Goal: Find specific page/section: Find specific page/section

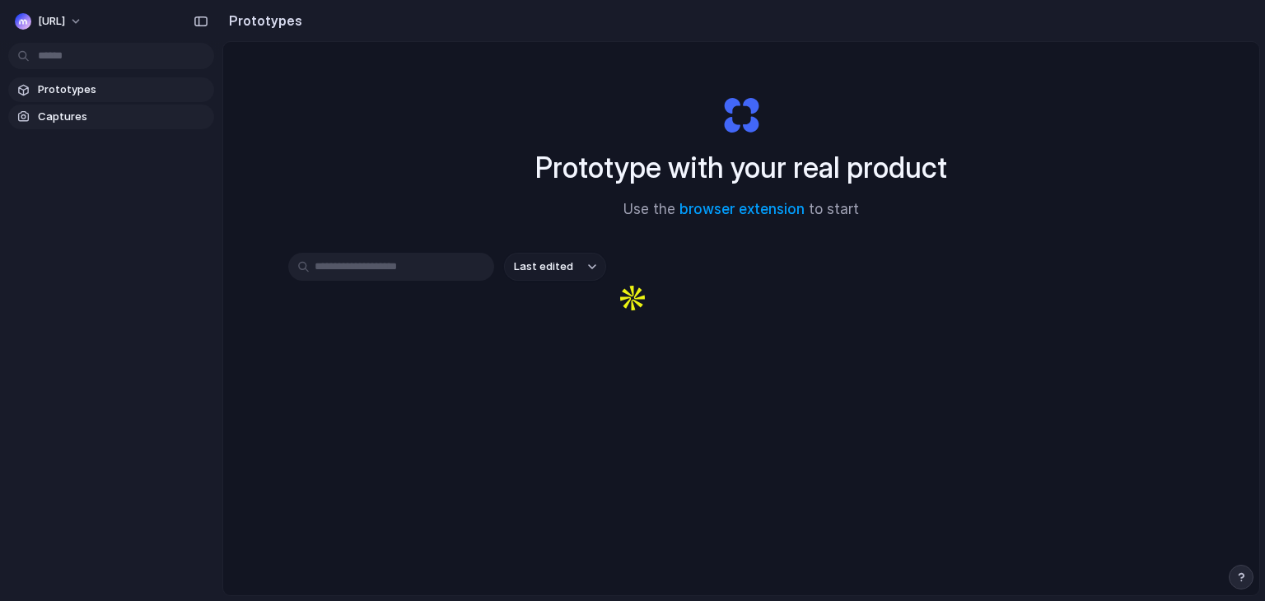
click at [86, 123] on span "Captures" at bounding box center [123, 117] width 170 height 16
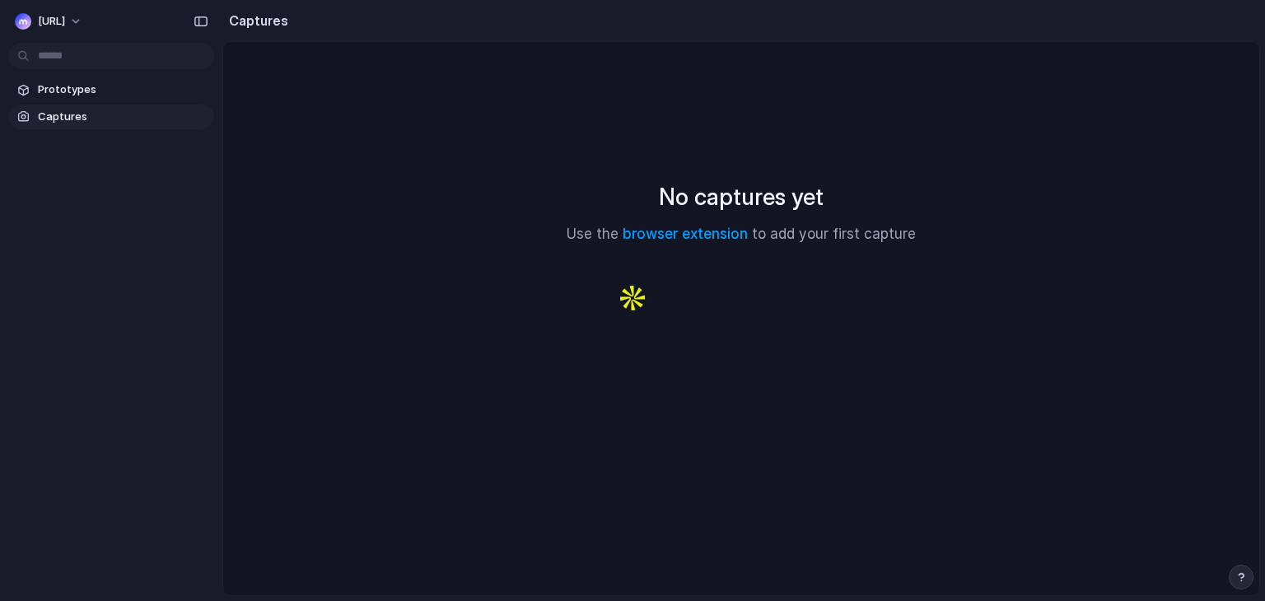
drag, startPoint x: 458, startPoint y: 366, endPoint x: 343, endPoint y: 276, distance: 146.6
click at [458, 366] on div "No captures yet Use the browser extension to add your first capture" at bounding box center [741, 212] width 1036 height 340
click at [53, 70] on div "Prototypes Captures" at bounding box center [111, 172] width 222 height 345
click at [59, 86] on span "Prototypes" at bounding box center [123, 90] width 170 height 16
